Goal: Task Accomplishment & Management: Complete application form

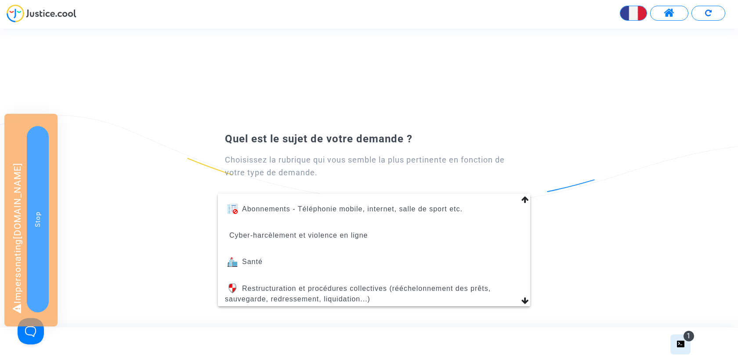
scroll to position [375, 0]
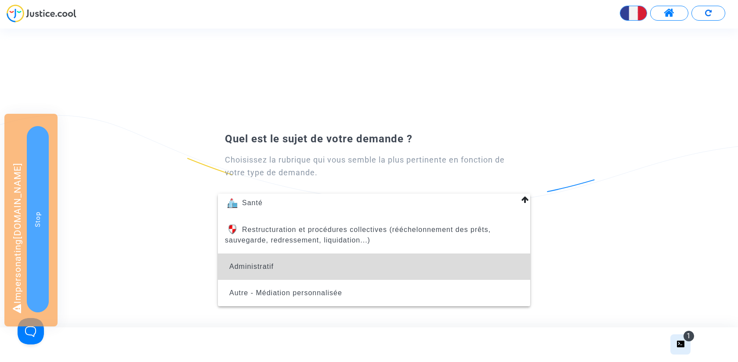
click at [337, 259] on span "Administratif" at bounding box center [374, 267] width 298 height 26
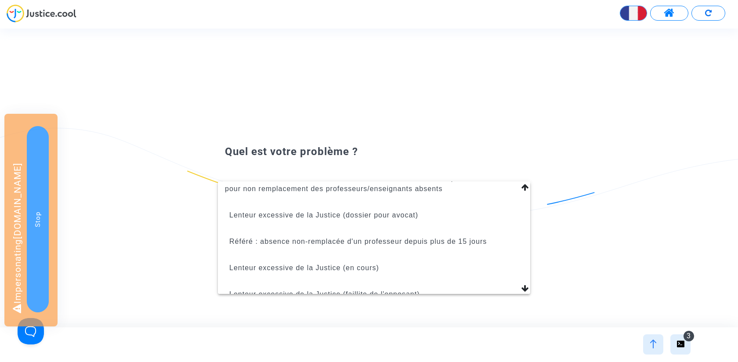
scroll to position [93, 0]
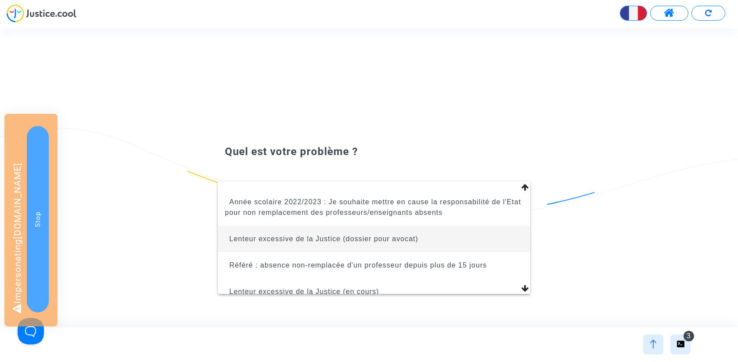
click at [346, 235] on span "Lenteur excessive de la Justice (dossier pour avocat)" at bounding box center [323, 238] width 189 height 7
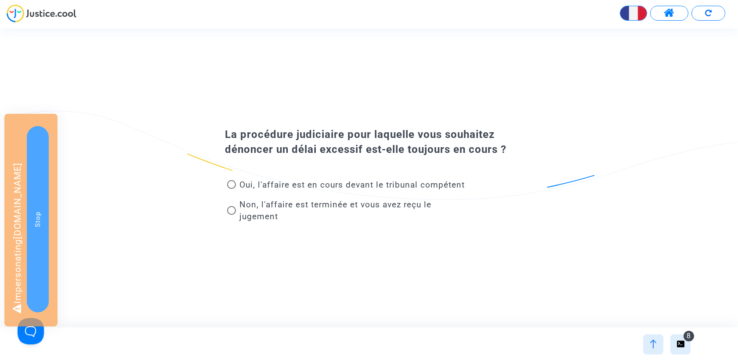
click at [250, 205] on span "Non, l'affaire est terminée et vous avez reçu le jugement" at bounding box center [335, 210] width 192 height 22
click at [232, 215] on input "Non, l'affaire est terminée et vous avez reçu le jugement" at bounding box center [231, 215] width 0 height 0
radio input "true"
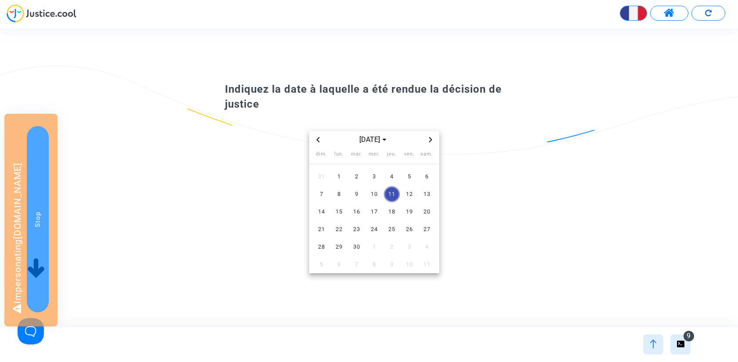
click at [319, 137] on icon "Previous month" at bounding box center [317, 139] width 5 height 5
click at [349, 202] on td "10" at bounding box center [357, 194] width 18 height 18
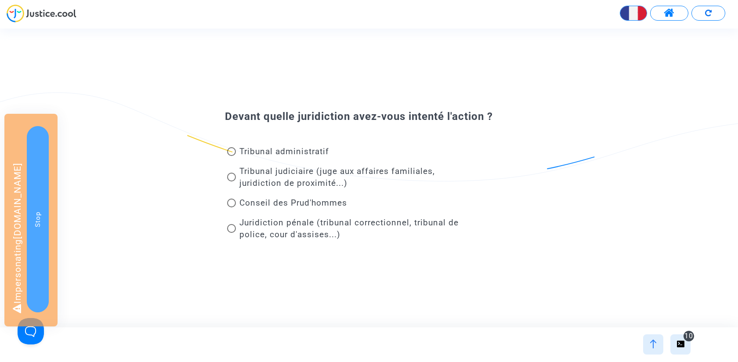
click at [312, 182] on span "Tribunal judiciaire (juge aux affaires familiales, juridiction de proximité...)" at bounding box center [337, 177] width 196 height 22
click at [232, 182] on input "Tribunal judiciaire (juge aux affaires familiales, juridiction de proximité...)" at bounding box center [231, 181] width 0 height 0
radio input "true"
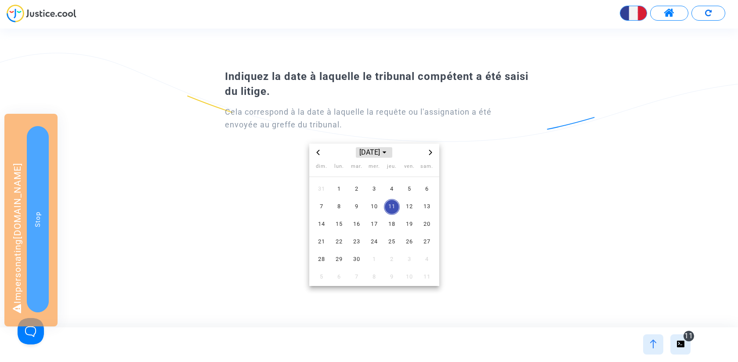
click at [369, 153] on span "[DATE]" at bounding box center [374, 152] width 36 height 11
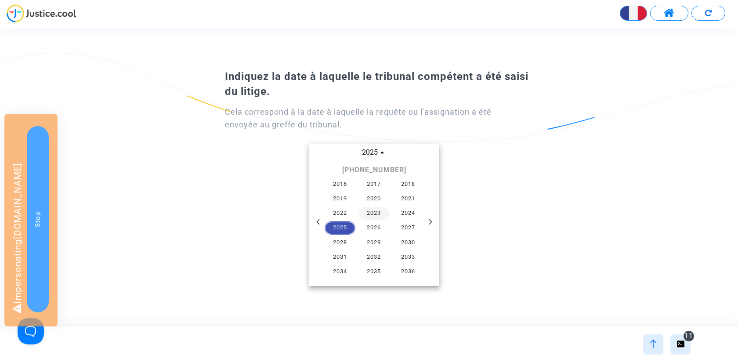
click at [380, 211] on span "2023" at bounding box center [374, 213] width 31 height 13
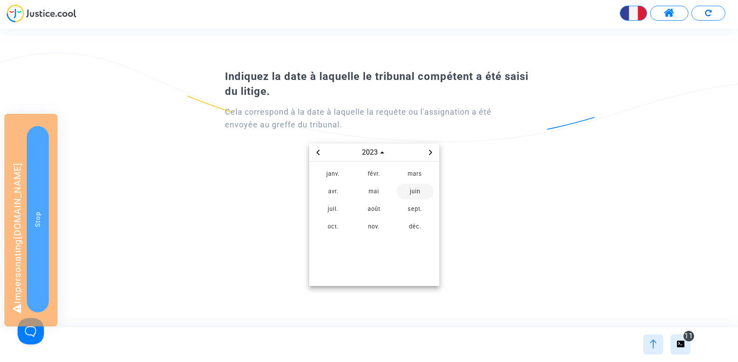
click at [402, 191] on span "juin" at bounding box center [415, 192] width 37 height 16
click at [406, 253] on span "30" at bounding box center [410, 260] width 16 height 16
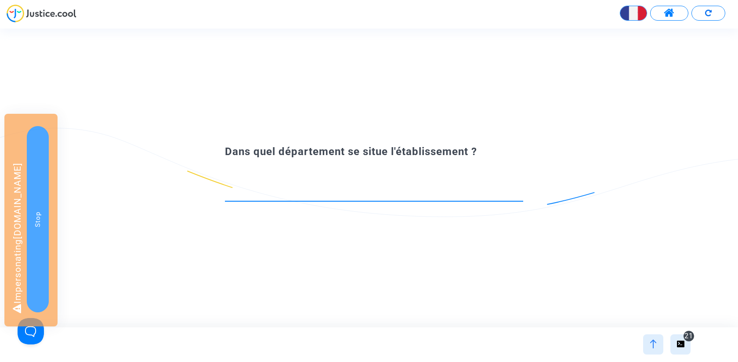
click at [682, 331] on footer "21" at bounding box center [369, 344] width 738 height 35
click at [682, 336] on div "21" at bounding box center [680, 344] width 20 height 20
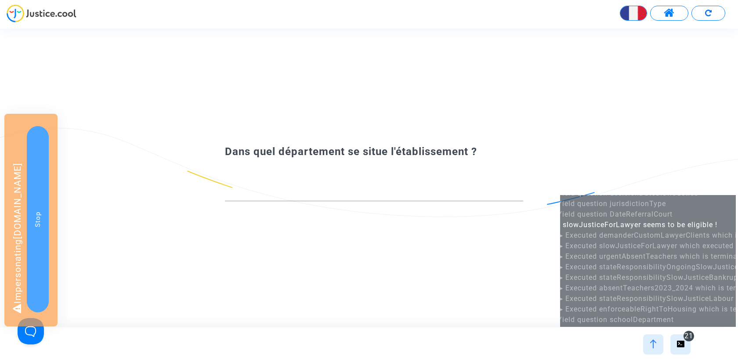
scroll to position [94, 0]
click at [364, 192] on input at bounding box center [374, 192] width 298 height 9
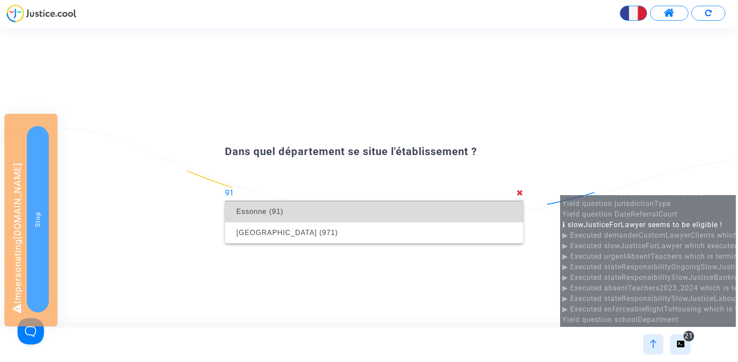
click at [330, 208] on span "Essonne (91)" at bounding box center [374, 211] width 284 height 25
type input "Essonne (91)"
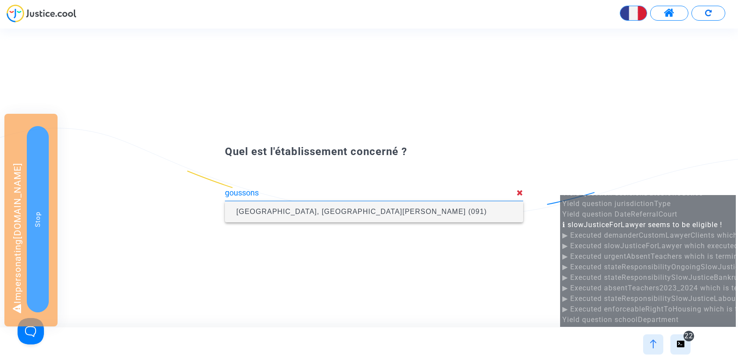
click at [401, 209] on span "[GEOGRAPHIC_DATA], [GEOGRAPHIC_DATA] (091)" at bounding box center [374, 211] width 284 height 25
type input "[GEOGRAPHIC_DATA], [GEOGRAPHIC_DATA] (091)"
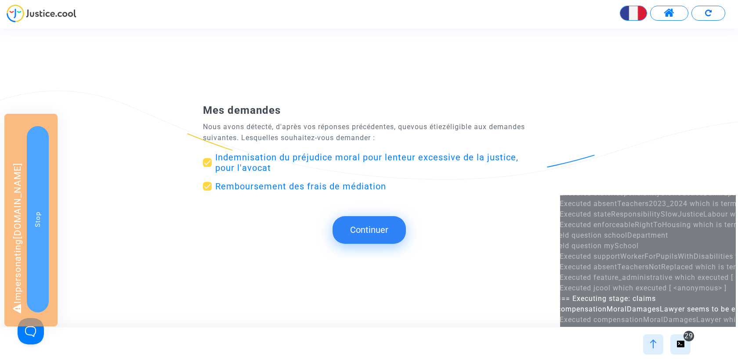
scroll to position [178, 9]
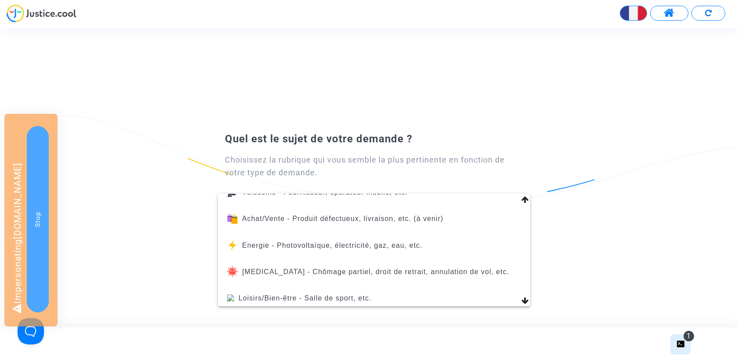
scroll to position [375, 0]
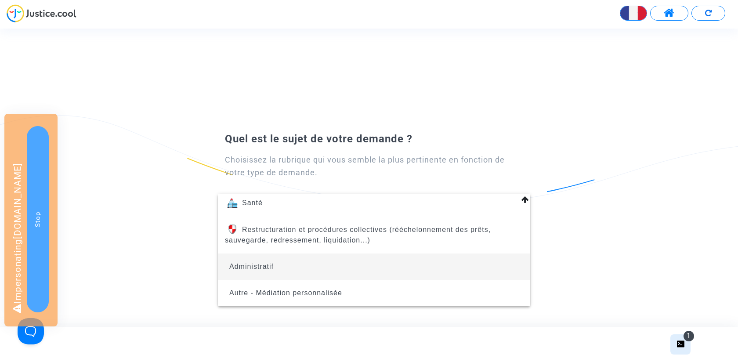
click at [324, 257] on span "Administratif" at bounding box center [374, 267] width 298 height 26
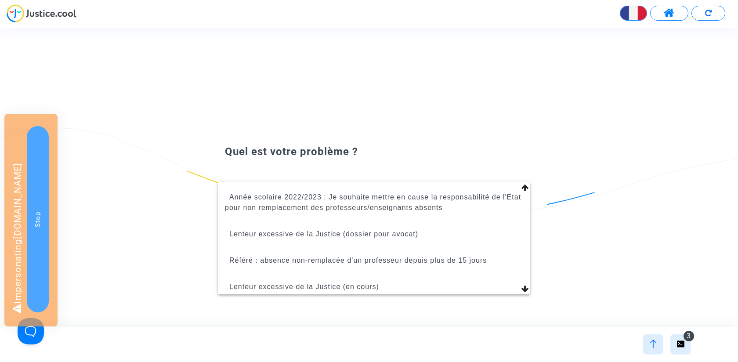
scroll to position [93, 0]
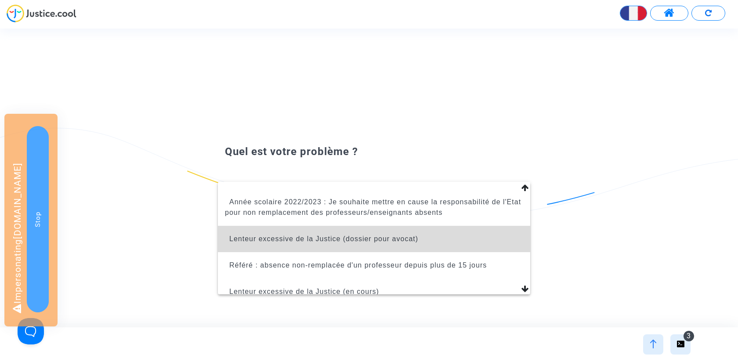
click at [347, 231] on span "Lenteur excessive de la Justice (dossier pour avocat)" at bounding box center [374, 239] width 298 height 26
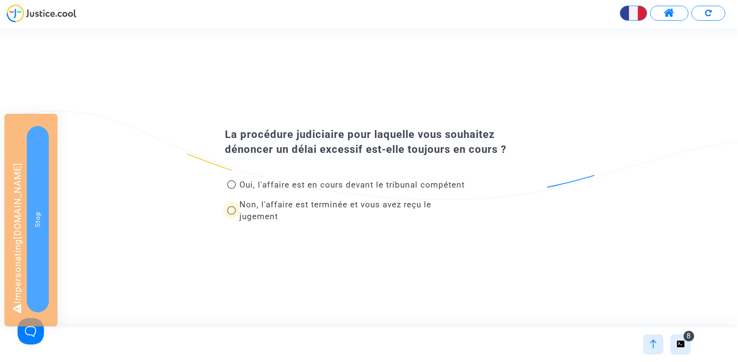
click at [311, 203] on span "Non, l'affaire est terminée et vous avez reçu le jugement" at bounding box center [335, 210] width 192 height 22
click at [232, 215] on input "Non, l'affaire est terminée et vous avez reçu le jugement" at bounding box center [231, 215] width 0 height 0
radio input "true"
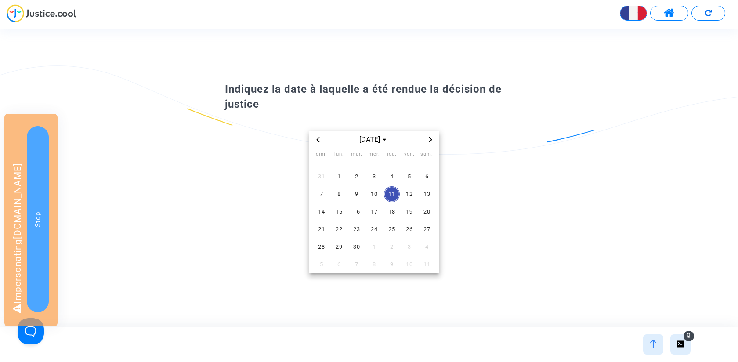
click at [317, 141] on icon "Previous month" at bounding box center [317, 139] width 3 height 5
click at [358, 191] on span "8" at bounding box center [357, 194] width 16 height 16
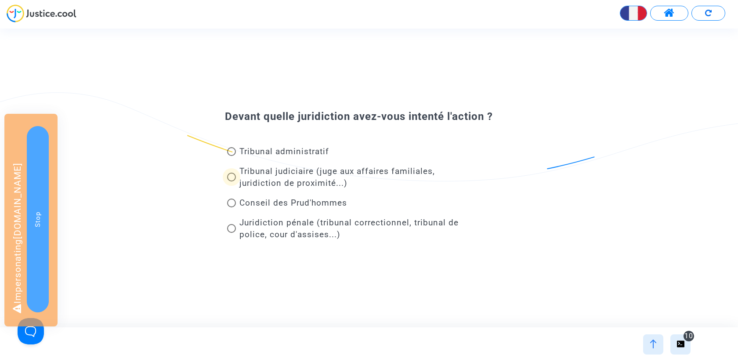
click at [301, 176] on span "Tribunal judiciaire (juge aux affaires familiales, juridiction de proximité...)" at bounding box center [337, 177] width 196 height 22
click at [232, 181] on input "Tribunal judiciaire (juge aux affaires familiales, juridiction de proximité...)" at bounding box center [231, 181] width 0 height 0
radio input "true"
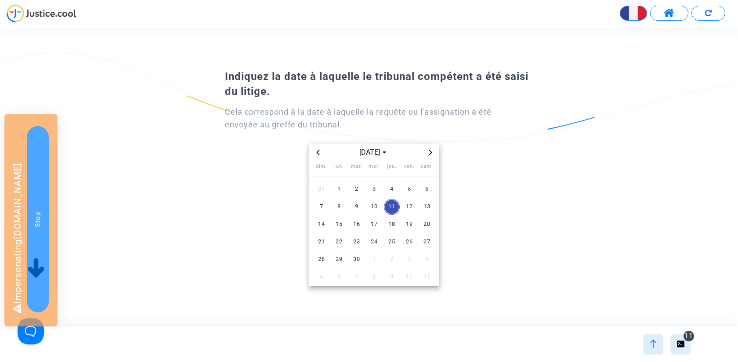
click at [318, 153] on icon "Previous month" at bounding box center [317, 152] width 3 height 5
click at [372, 226] on span "18" at bounding box center [374, 225] width 16 height 16
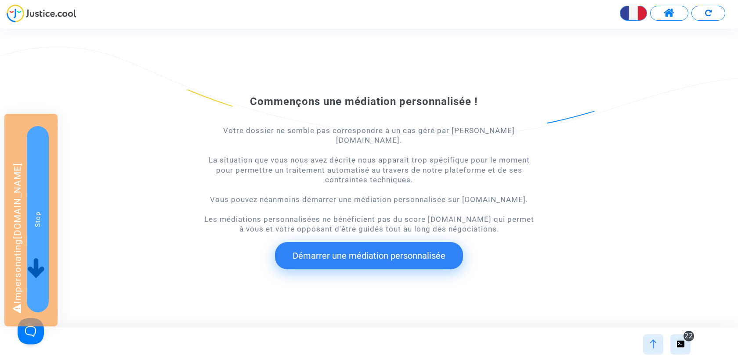
click at [657, 345] on img at bounding box center [653, 344] width 9 height 9
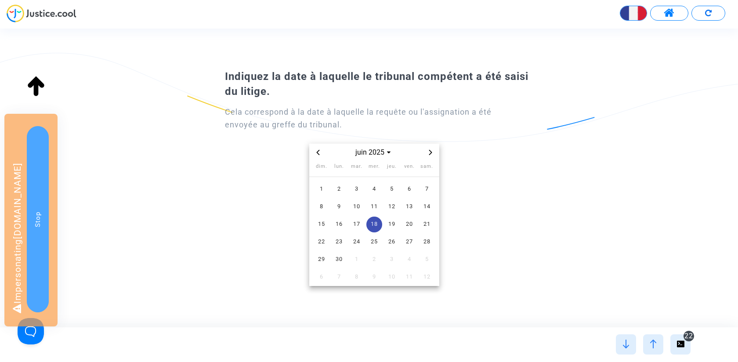
click at [709, 13] on img at bounding box center [708, 13] width 7 height 7
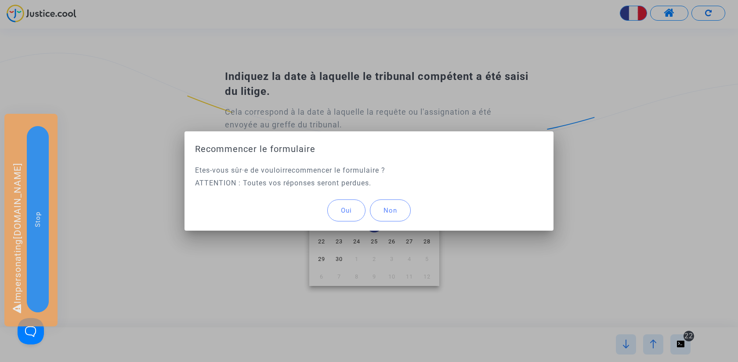
click at [334, 211] on button "Oui" at bounding box center [346, 210] width 38 height 22
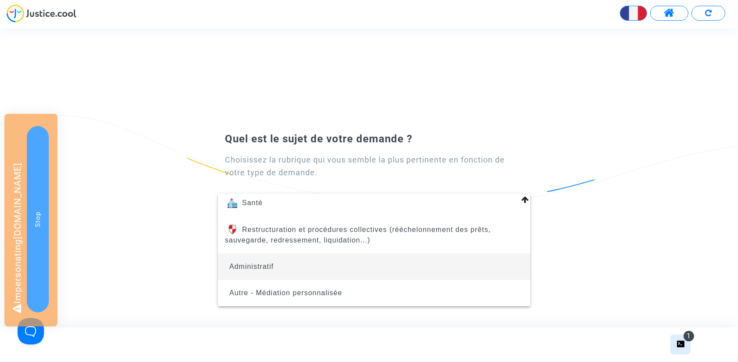
click at [327, 260] on span "Administratif" at bounding box center [374, 267] width 298 height 26
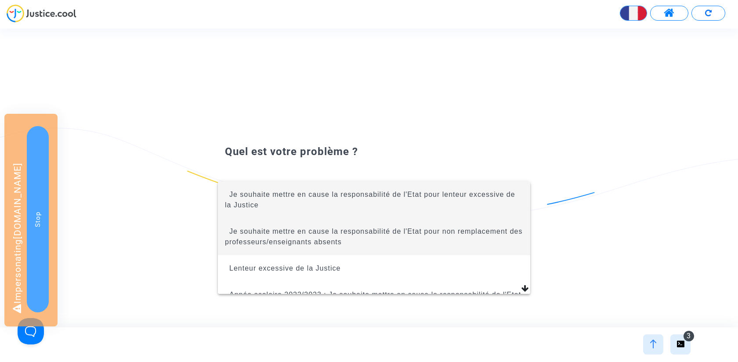
scroll to position [220, 0]
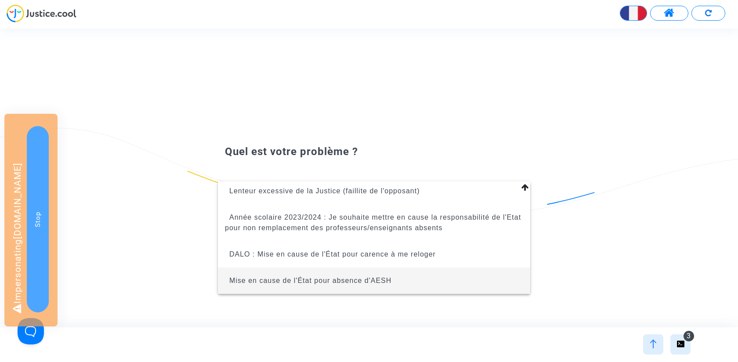
click at [352, 282] on span "Mise en cause de l'État pour absence d'AESH" at bounding box center [310, 280] width 162 height 7
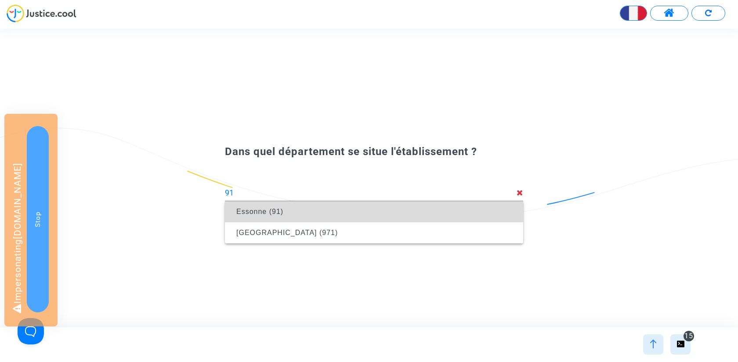
click at [345, 212] on span "Essonne (91)" at bounding box center [374, 211] width 284 height 25
type input "Essonne (91)"
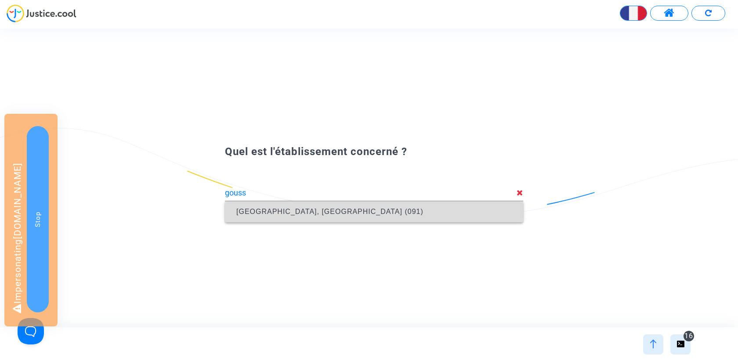
click at [407, 216] on span "[GEOGRAPHIC_DATA], [GEOGRAPHIC_DATA] (091)" at bounding box center [374, 211] width 284 height 25
type input "[GEOGRAPHIC_DATA], [GEOGRAPHIC_DATA] (091)"
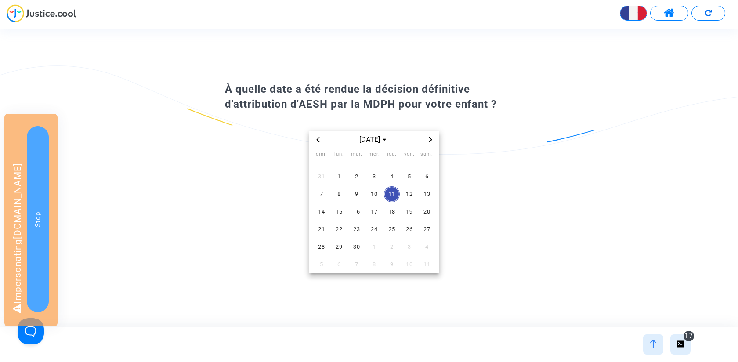
click at [320, 140] on icon "Previous month" at bounding box center [317, 139] width 5 height 5
click at [359, 196] on span "5" at bounding box center [357, 194] width 16 height 16
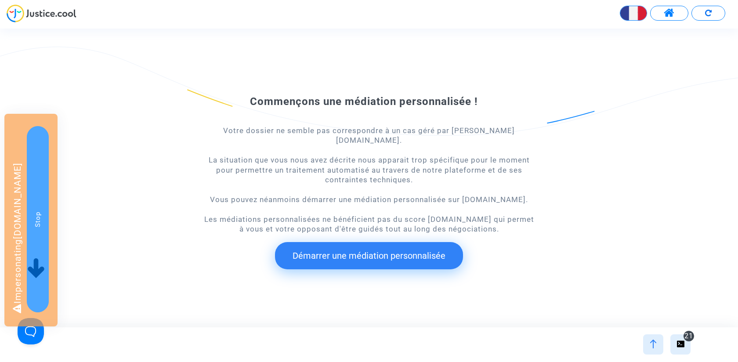
click at [654, 340] on img at bounding box center [653, 344] width 9 height 9
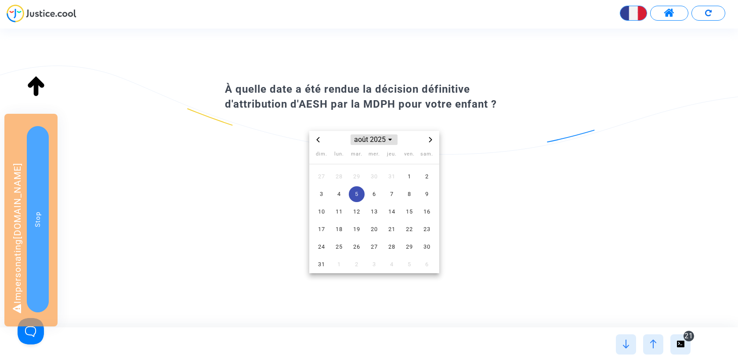
click at [382, 142] on span "août 2025" at bounding box center [374, 139] width 47 height 11
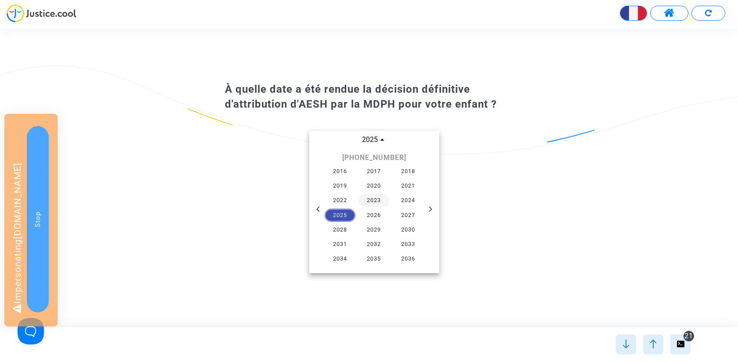
click at [376, 199] on span "2023" at bounding box center [374, 200] width 31 height 13
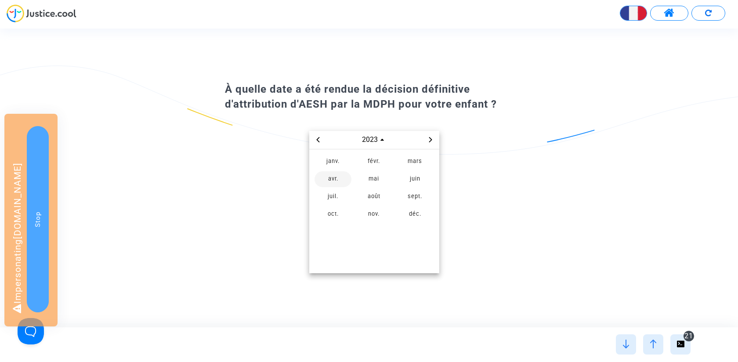
click at [351, 184] on td "avr." at bounding box center [333, 179] width 41 height 18
click at [371, 206] on span "12" at bounding box center [374, 212] width 16 height 16
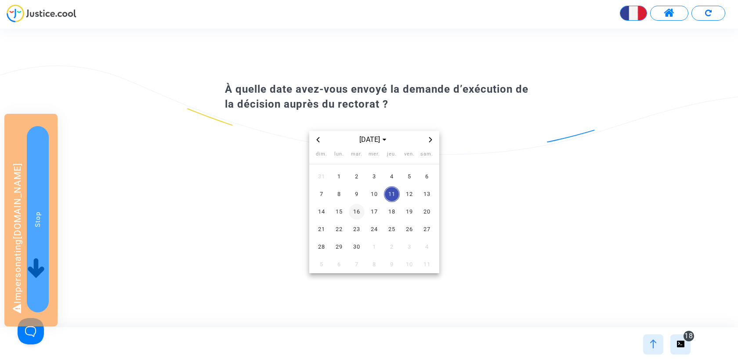
click at [353, 217] on span "16" at bounding box center [357, 212] width 16 height 16
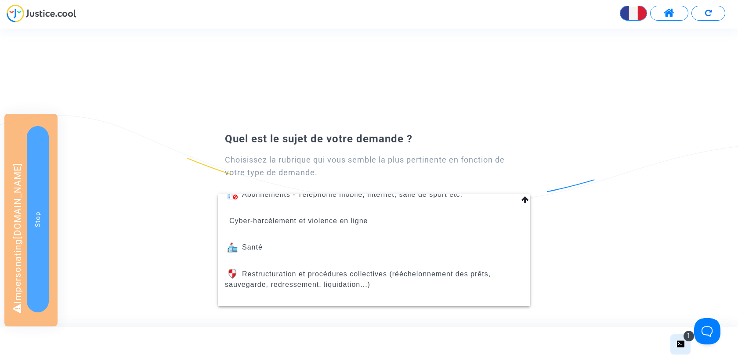
scroll to position [375, 0]
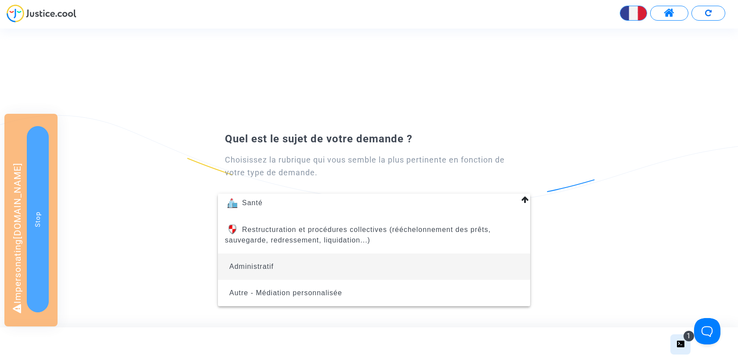
click at [346, 258] on span "Administratif" at bounding box center [374, 267] width 298 height 26
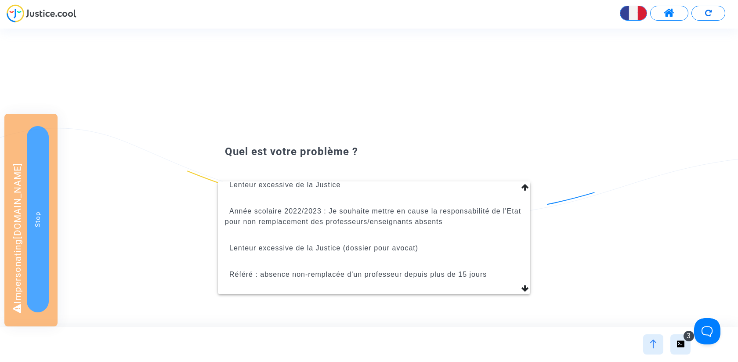
scroll to position [82, 0]
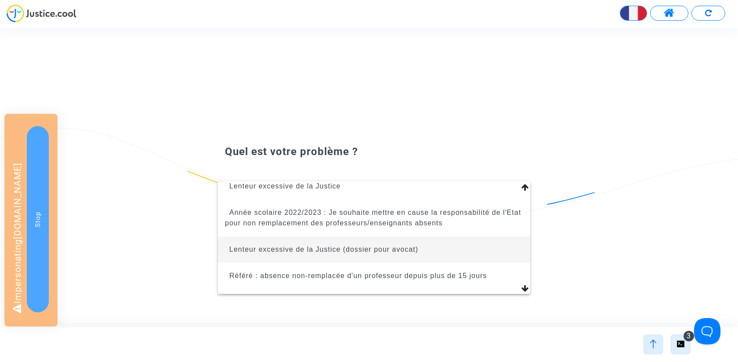
click at [359, 246] on span "Lenteur excessive de la Justice (dossier pour avocat)" at bounding box center [323, 249] width 189 height 7
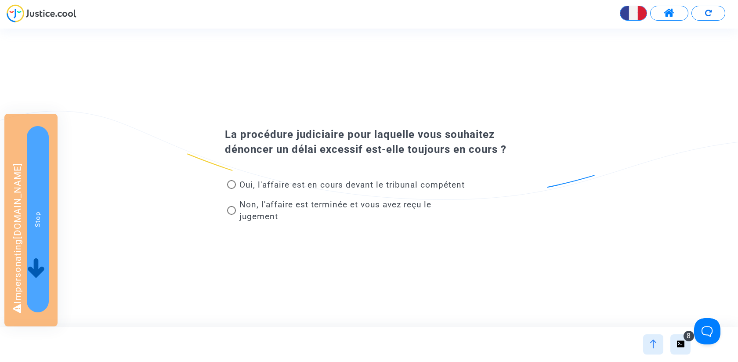
click at [313, 202] on span "Non, l'affaire est terminée et vous avez reçu le jugement" at bounding box center [335, 210] width 192 height 22
click at [232, 215] on input "Non, l'affaire est terminée et vous avez reçu le jugement" at bounding box center [231, 215] width 0 height 0
radio input "true"
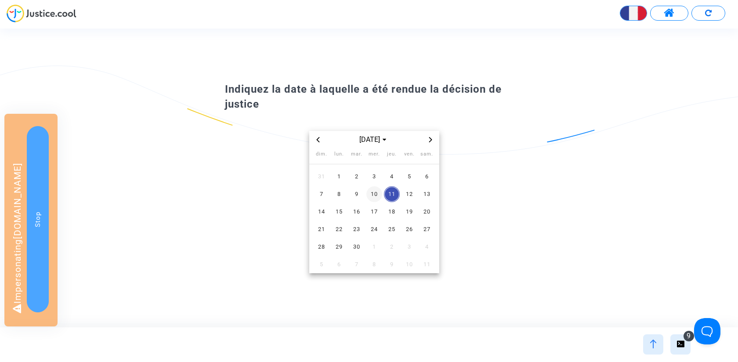
click at [374, 190] on span "10" at bounding box center [374, 194] width 16 height 16
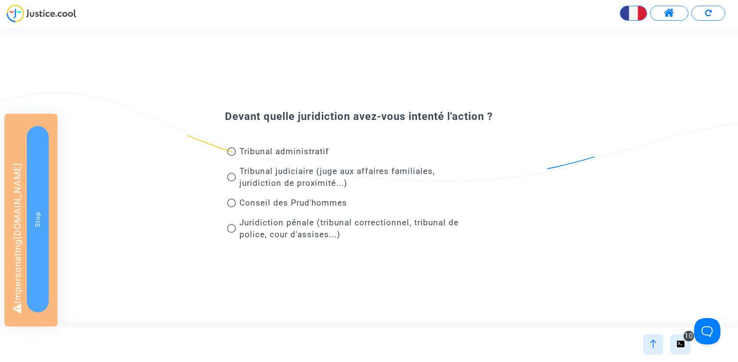
click at [311, 171] on span "Tribunal judiciaire (juge aux affaires familiales, juridiction de proximité...)" at bounding box center [337, 177] width 196 height 22
click at [232, 181] on input "Tribunal judiciaire (juge aux affaires familiales, juridiction de proximité...)" at bounding box center [231, 181] width 0 height 0
radio input "true"
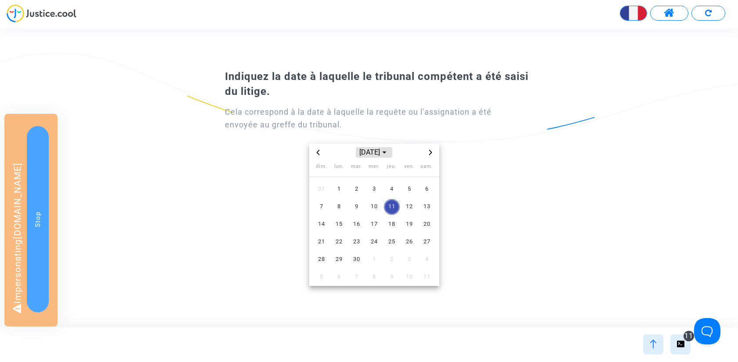
click at [364, 155] on span "[DATE]" at bounding box center [374, 152] width 36 height 11
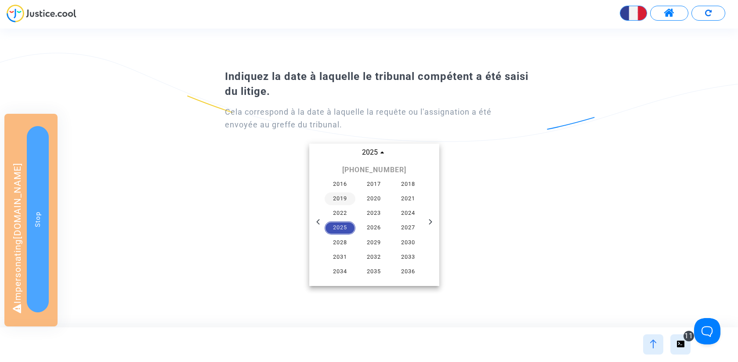
click at [344, 196] on span "2019" at bounding box center [340, 198] width 31 height 13
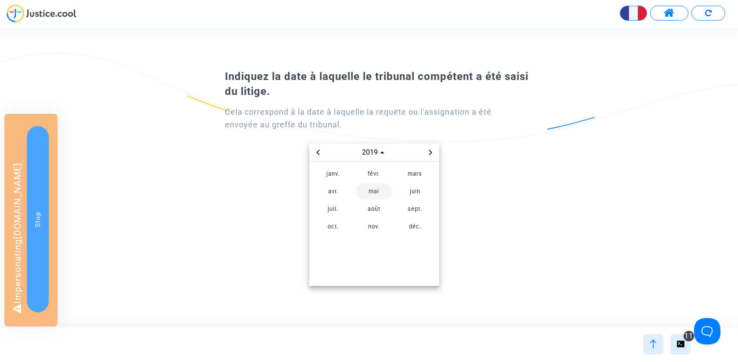
click at [368, 193] on span "mai" at bounding box center [373, 192] width 37 height 16
click at [359, 203] on span "7" at bounding box center [357, 207] width 16 height 16
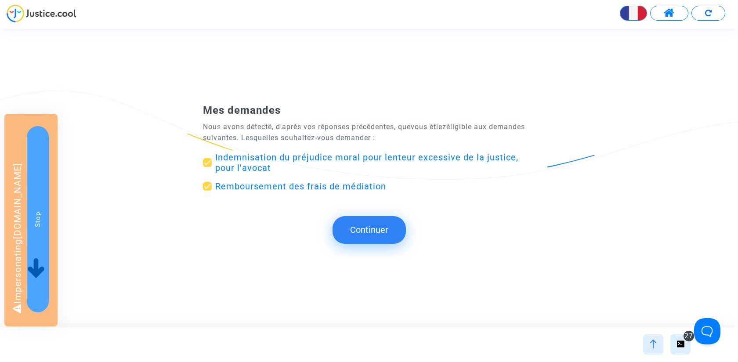
click at [365, 230] on button "Continuer" at bounding box center [369, 229] width 73 height 27
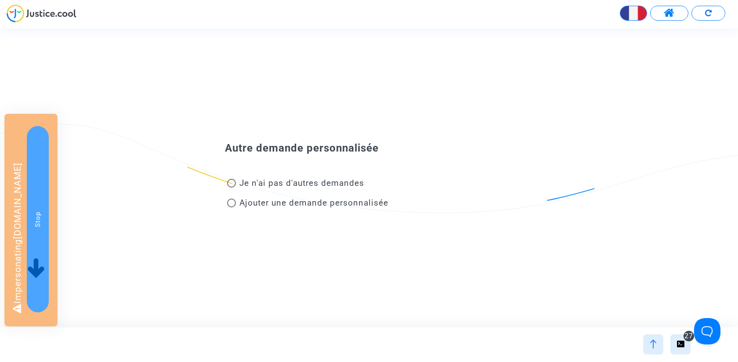
click at [325, 181] on span "Je n'ai pas d'autres demandes" at bounding box center [301, 183] width 125 height 10
click at [232, 188] on input "Je n'ai pas d'autres demandes" at bounding box center [231, 188] width 0 height 0
radio input "true"
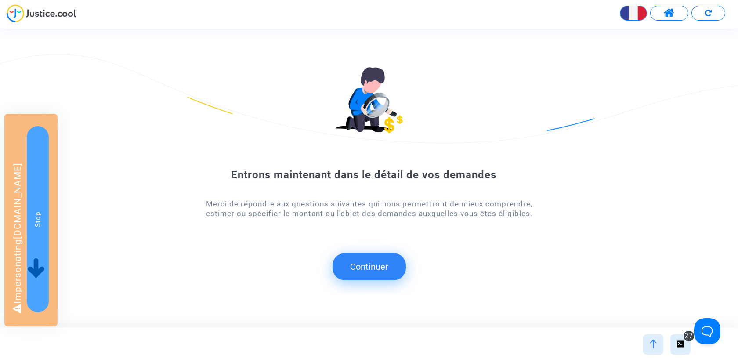
click at [383, 257] on button "Continuer" at bounding box center [369, 266] width 73 height 27
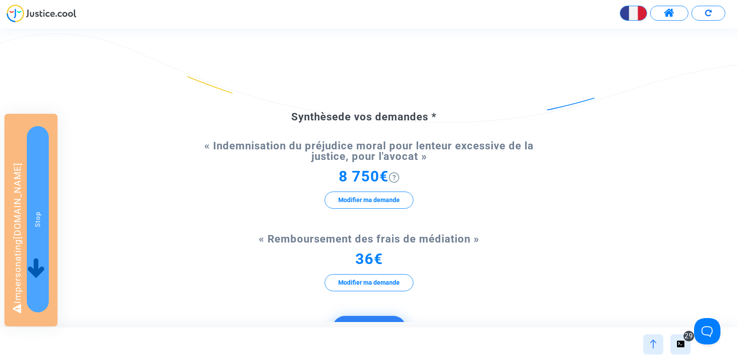
click at [687, 346] on div "29" at bounding box center [680, 344] width 20 height 20
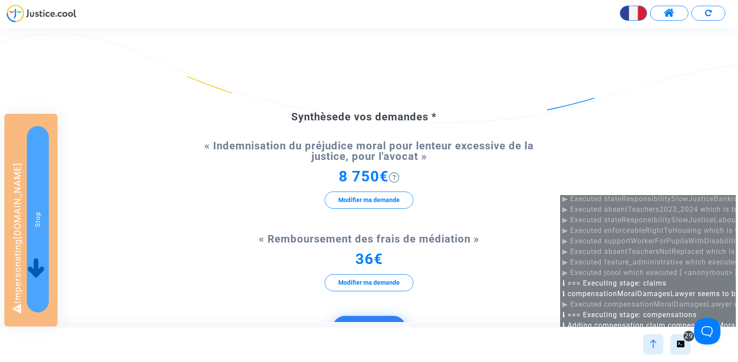
scroll to position [178, 0]
